Goal: Task Accomplishment & Management: Use online tool/utility

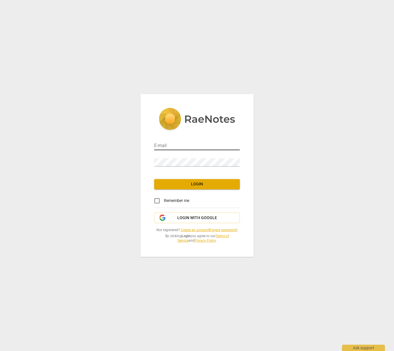
click at [164, 147] on input "email" at bounding box center [197, 146] width 86 height 8
type input "[PERSON_NAME][EMAIL_ADDRESS][PERSON_NAME][DOMAIN_NAME]"
drag, startPoint x: 155, startPoint y: 201, endPoint x: 167, endPoint y: 195, distance: 13.6
click at [155, 201] on input "Remember me" at bounding box center [157, 201] width 14 height 14
checkbox input "true"
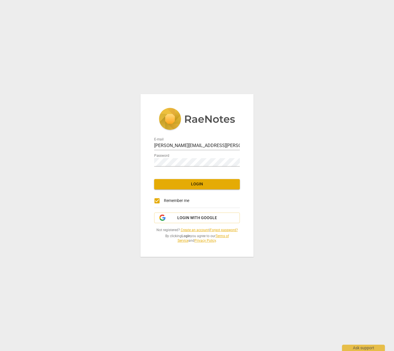
click at [204, 181] on span "Login" at bounding box center [197, 184] width 77 height 6
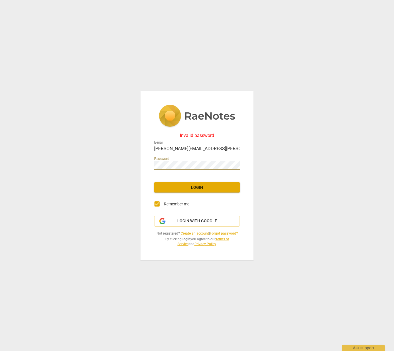
click at [137, 165] on div "Invalid password E-mail [PERSON_NAME][EMAIL_ADDRESS][PERSON_NAME][DOMAIN_NAME] …" at bounding box center [197, 175] width 394 height 351
click at [199, 187] on span "Login" at bounding box center [197, 188] width 77 height 6
click at [222, 233] on link "Forgot password?" at bounding box center [224, 233] width 28 height 4
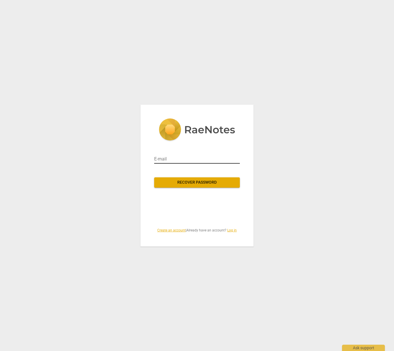
click at [169, 157] on input "email" at bounding box center [197, 158] width 86 height 9
type input "[PERSON_NAME][EMAIL_ADDRESS][PERSON_NAME][DOMAIN_NAME]"
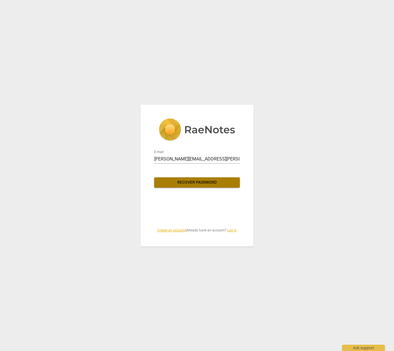
click at [203, 181] on span "Recover password" at bounding box center [197, 182] width 77 height 6
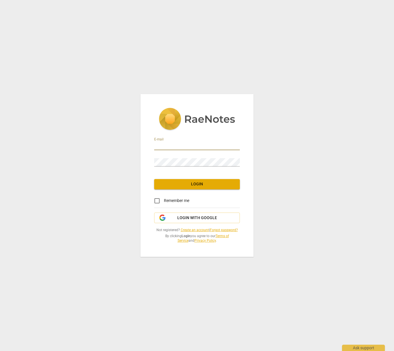
click at [161, 146] on input "email" at bounding box center [197, 146] width 86 height 8
type input "[PERSON_NAME][EMAIL_ADDRESS][PERSON_NAME][DOMAIN_NAME]"
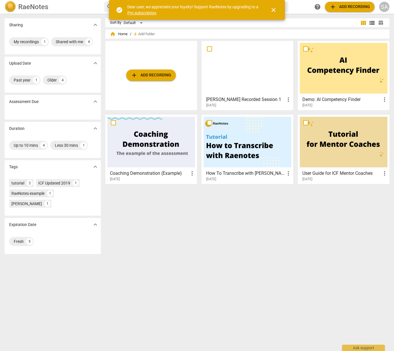
click at [144, 78] on span "add Add recording" at bounding box center [151, 75] width 41 height 7
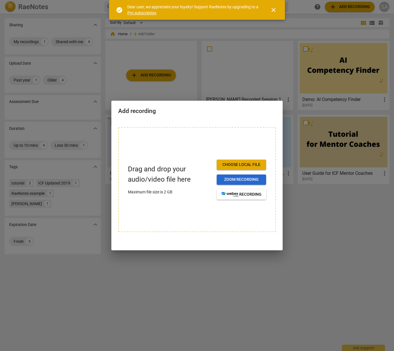
click at [237, 178] on span "Zoom recording" at bounding box center [241, 180] width 40 height 6
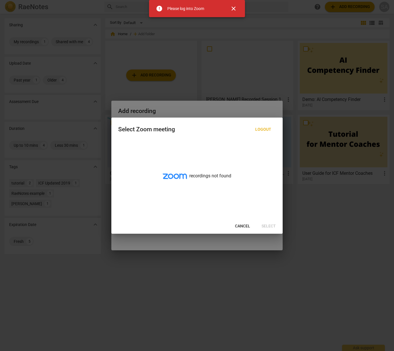
click at [241, 227] on span "Cancel" at bounding box center [242, 226] width 15 height 6
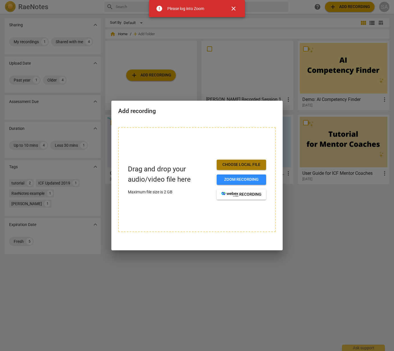
click at [252, 165] on span "Choose local file" at bounding box center [241, 165] width 40 height 6
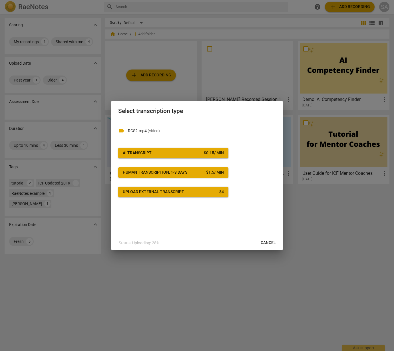
click at [148, 153] on div "AI Transcript" at bounding box center [137, 153] width 29 height 6
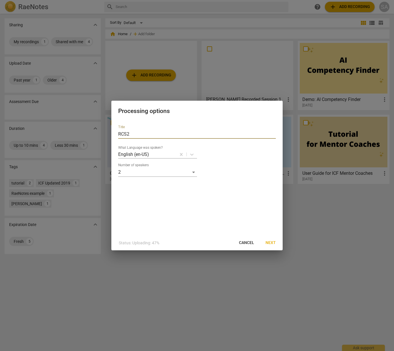
click at [119, 134] on input "RCS2" at bounding box center [197, 133] width 158 height 9
type input "Susan Andersen RCS2"
click at [271, 243] on span "Next" at bounding box center [271, 243] width 10 height 6
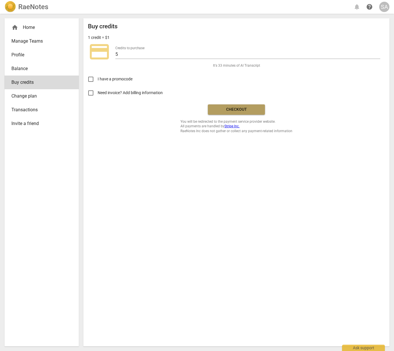
click at [246, 109] on span "Checkout" at bounding box center [237, 110] width 48 height 6
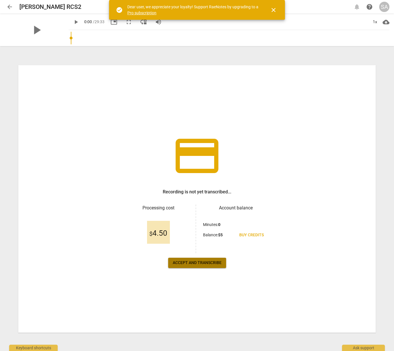
click at [192, 265] on span "Accept and transcribe" at bounding box center [197, 263] width 49 height 6
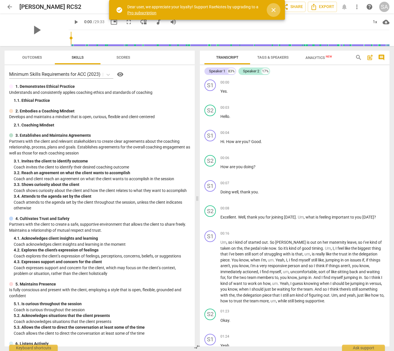
click at [274, 10] on span "close" at bounding box center [273, 10] width 7 height 7
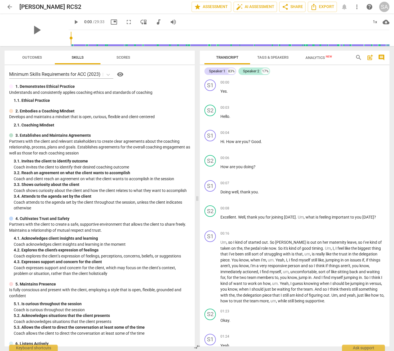
click at [29, 59] on span "Outcomes" at bounding box center [31, 58] width 33 height 8
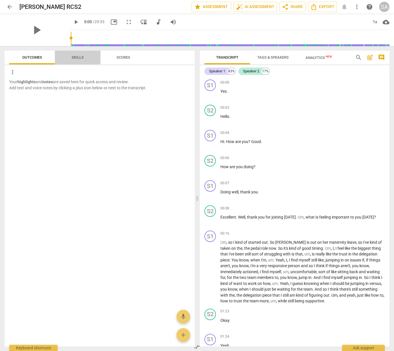
click at [77, 59] on span "Skills" at bounding box center [78, 57] width 12 height 4
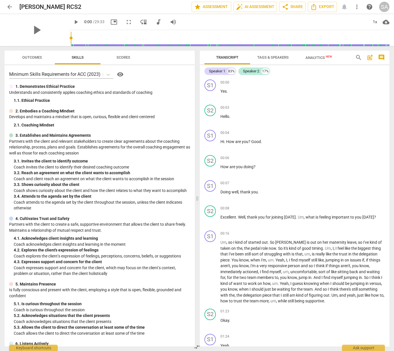
click at [274, 58] on span "Tags & Speakers" at bounding box center [272, 57] width 31 height 4
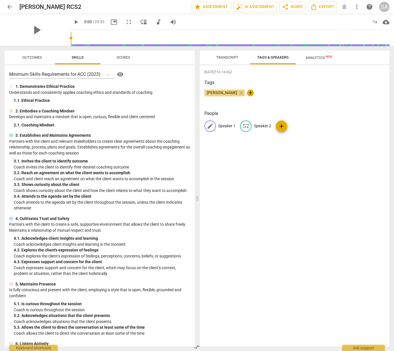
click at [208, 125] on span "edit" at bounding box center [210, 126] width 7 height 7
type input "Client"
click at [296, 128] on p "Speaker 2" at bounding box center [299, 126] width 17 height 6
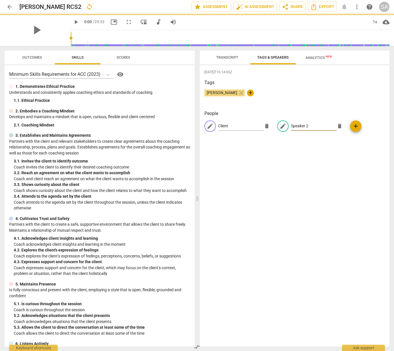
click at [277, 128] on div "edit Speaker 2 delete" at bounding box center [311, 125] width 68 height 11
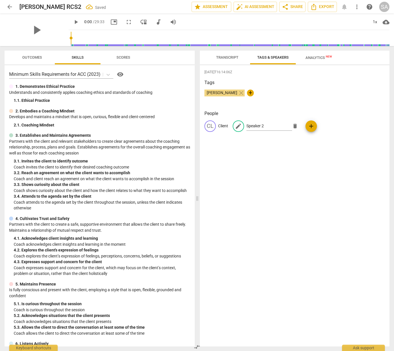
click at [295, 127] on div "edit Speaker 2 delete" at bounding box center [267, 125] width 68 height 11
click at [258, 125] on input "Speaker 2" at bounding box center [270, 125] width 46 height 9
type input "Coach"
drag, startPoint x: 275, startPoint y: 159, endPoint x: 285, endPoint y: 159, distance: 9.4
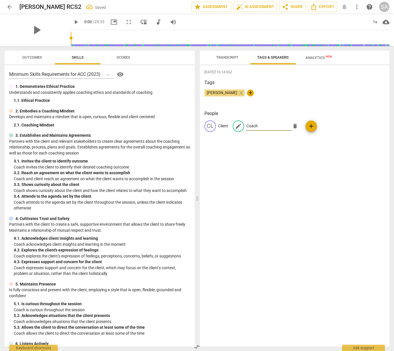
click at [275, 159] on div "2025-08-25T16:14:06Z Tags Susan Andersen close + People CL Client edit Coach de…" at bounding box center [295, 205] width 190 height 281
click at [230, 57] on span "Transcript" at bounding box center [227, 57] width 22 height 4
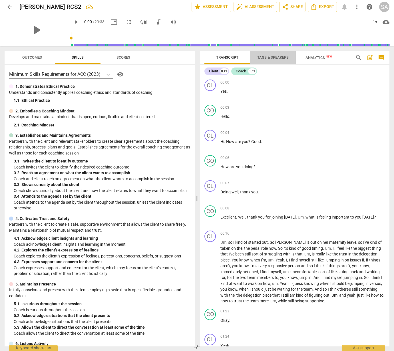
click at [277, 57] on span "Tags & Speakers" at bounding box center [272, 57] width 31 height 4
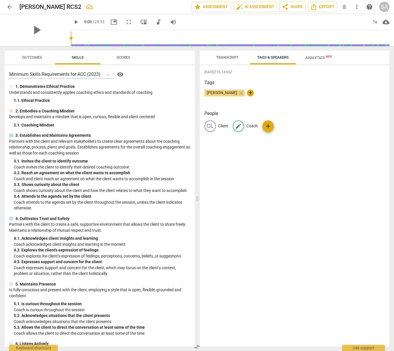
click at [236, 128] on span "edit" at bounding box center [238, 126] width 7 height 7
type input "Susan Andersen"
click at [246, 155] on div "2025-08-25T16:14:06Z Tags Susan Andersen close + People CL Client edit Susan An…" at bounding box center [295, 205] width 190 height 281
click at [221, 59] on span "Transcript" at bounding box center [227, 57] width 22 height 4
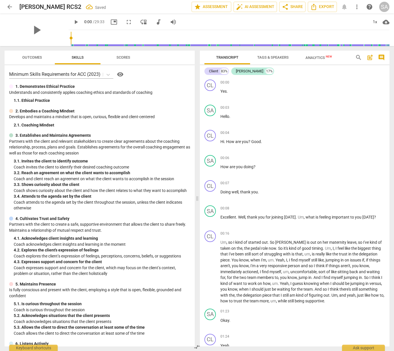
click at [315, 58] on span "Analytics New" at bounding box center [319, 57] width 27 height 4
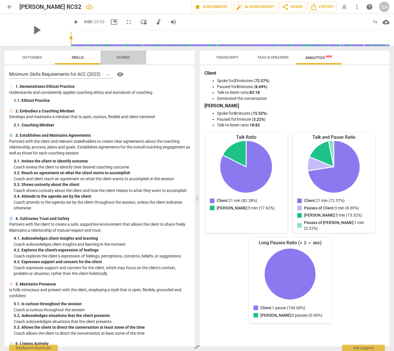
click at [128, 59] on span "Scores" at bounding box center [124, 57] width 14 height 4
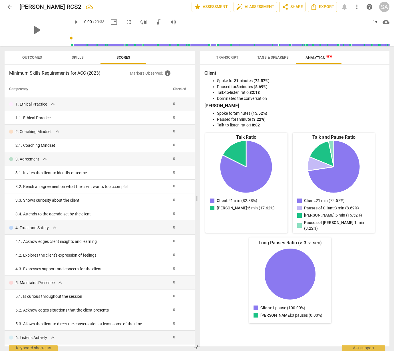
click at [77, 55] on span "Skills" at bounding box center [78, 57] width 12 height 4
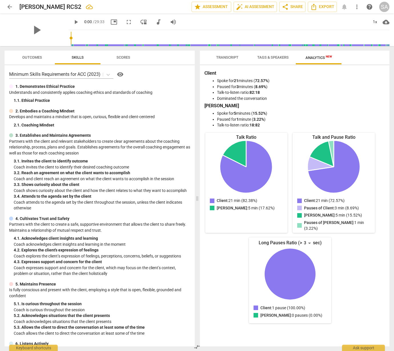
click at [25, 55] on span "Outcomes" at bounding box center [31, 58] width 33 height 8
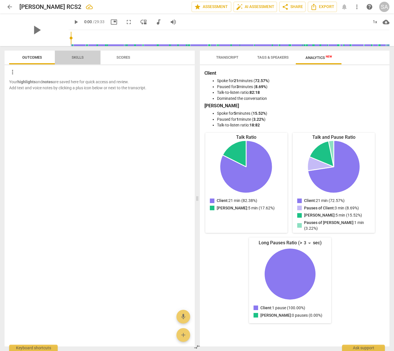
click at [71, 59] on span "Skills" at bounding box center [78, 58] width 26 height 8
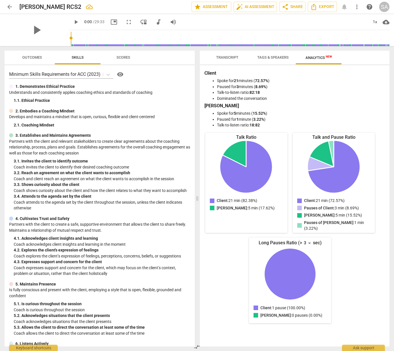
click at [226, 57] on span "Transcript" at bounding box center [227, 57] width 22 height 4
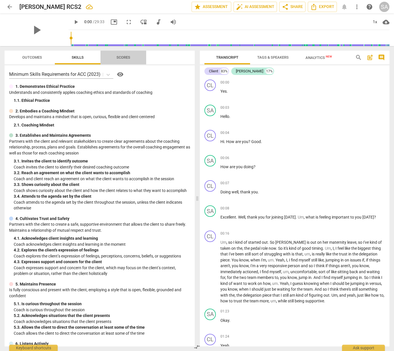
click at [123, 57] on span "Scores" at bounding box center [124, 57] width 14 height 4
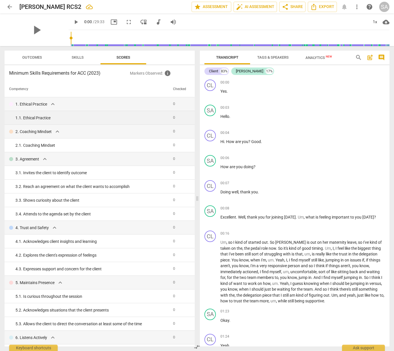
click at [49, 117] on div "1. 1. Ethical Practice" at bounding box center [91, 118] width 153 height 6
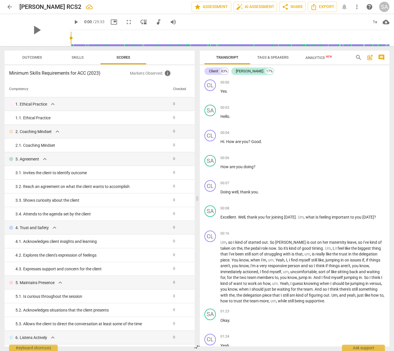
click at [78, 58] on span "Skills" at bounding box center [78, 57] width 12 height 4
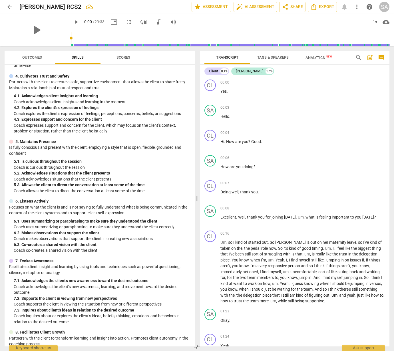
scroll to position [185, 0]
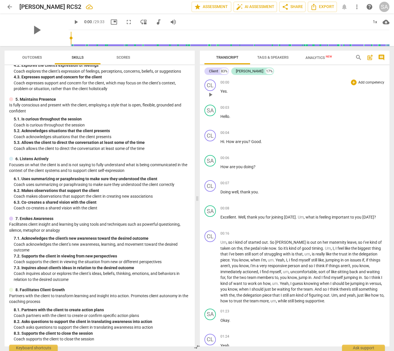
click at [329, 86] on div "00:00 + Add competency keyboard_arrow_right Yes ." at bounding box center [303, 89] width 165 height 21
click at [323, 9] on span "Export" at bounding box center [323, 6] width 24 height 7
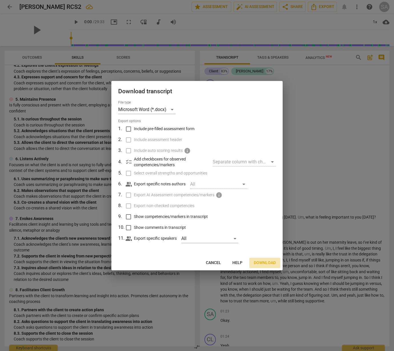
click at [258, 262] on span "Download" at bounding box center [265, 263] width 22 height 6
